Goal: Transaction & Acquisition: Obtain resource

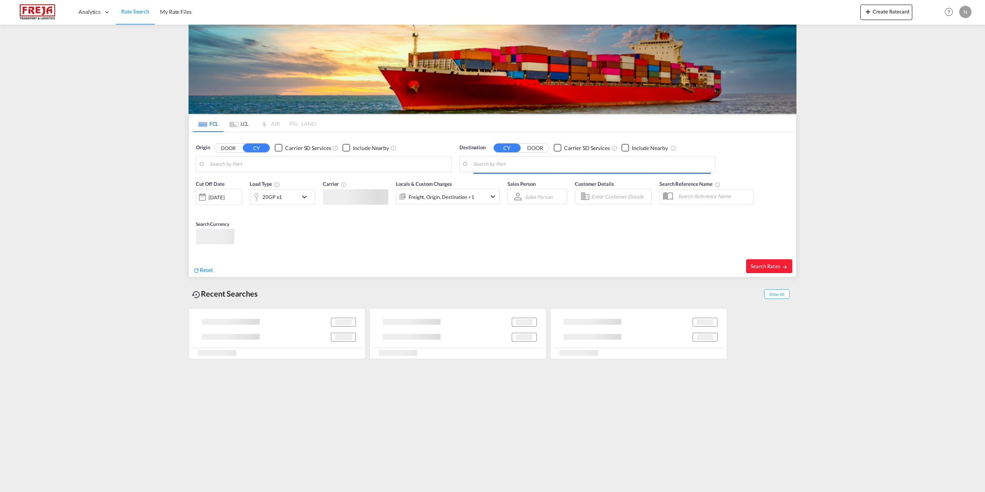
type input "[GEOGRAPHIC_DATA], [GEOGRAPHIC_DATA]"
type input "[GEOGRAPHIC_DATA], MACAS"
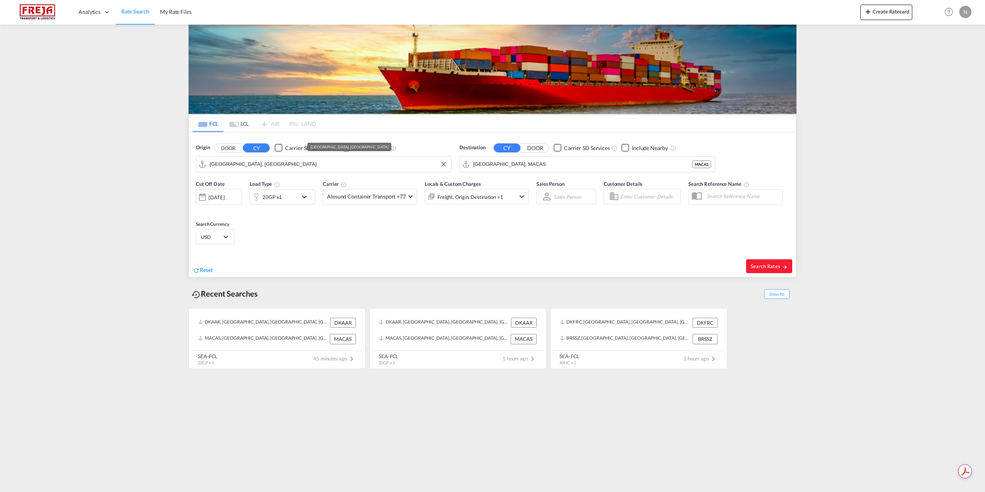
click at [352, 160] on input "[GEOGRAPHIC_DATA], [GEOGRAPHIC_DATA]" at bounding box center [329, 164] width 238 height 12
click at [264, 186] on div "Fredericia [GEOGRAPHIC_DATA] DKFRC" at bounding box center [269, 185] width 146 height 23
type input "[GEOGRAPHIC_DATA], DKFRC"
click at [541, 168] on input "[GEOGRAPHIC_DATA], MACAS" at bounding box center [592, 164] width 238 height 12
click at [550, 183] on div "[GEOGRAPHIC_DATA] [GEOGRAPHIC_DATA]" at bounding box center [533, 185] width 146 height 23
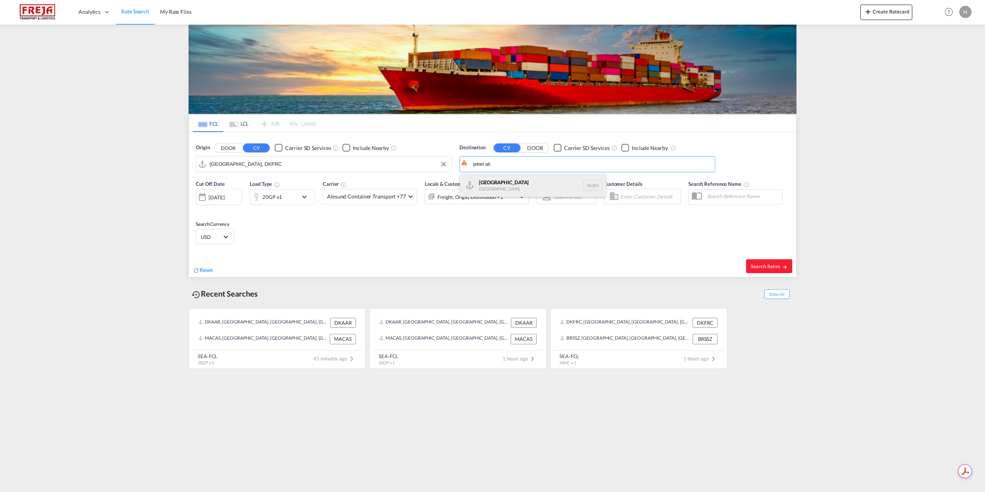
type input "[GEOGRAPHIC_DATA], [GEOGRAPHIC_DATA]"
click at [298, 200] on div "20GP x1" at bounding box center [274, 196] width 48 height 15
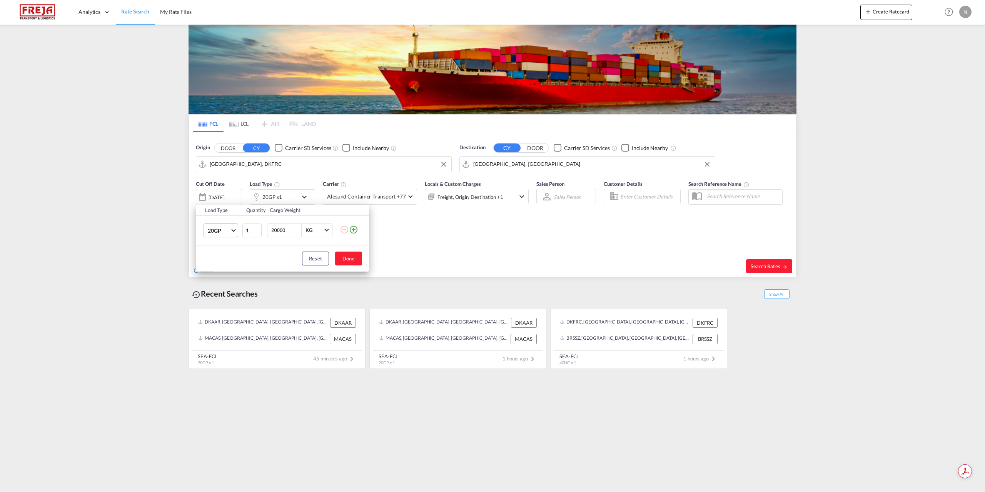
click at [217, 234] on md-select-value "20GP" at bounding box center [222, 230] width 31 height 13
click at [226, 285] on md-option "40RE" at bounding box center [228, 284] width 52 height 18
click at [348, 261] on button "Done" at bounding box center [348, 259] width 27 height 14
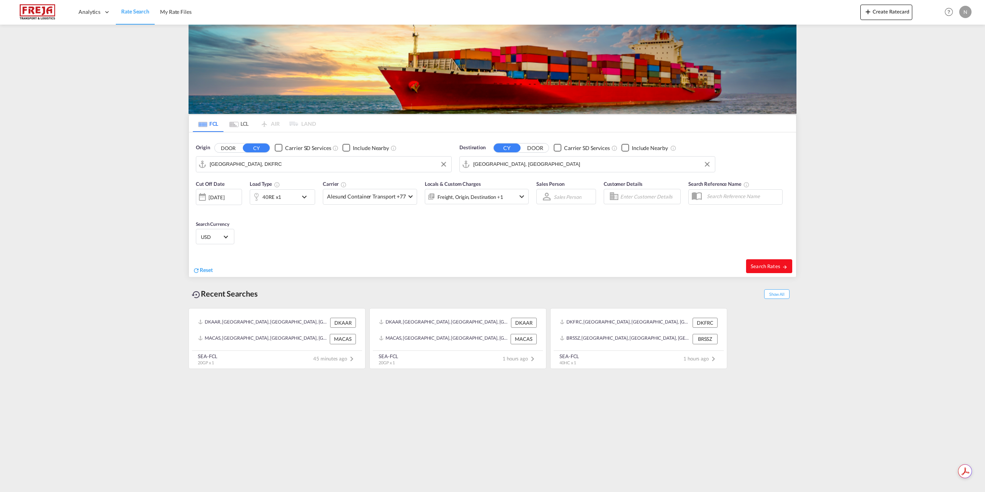
click at [755, 261] on button "Search Rates" at bounding box center [769, 266] width 46 height 14
type input "DKFRC to AEJEA / [DATE]"
